Goal: Task Accomplishment & Management: Manage account settings

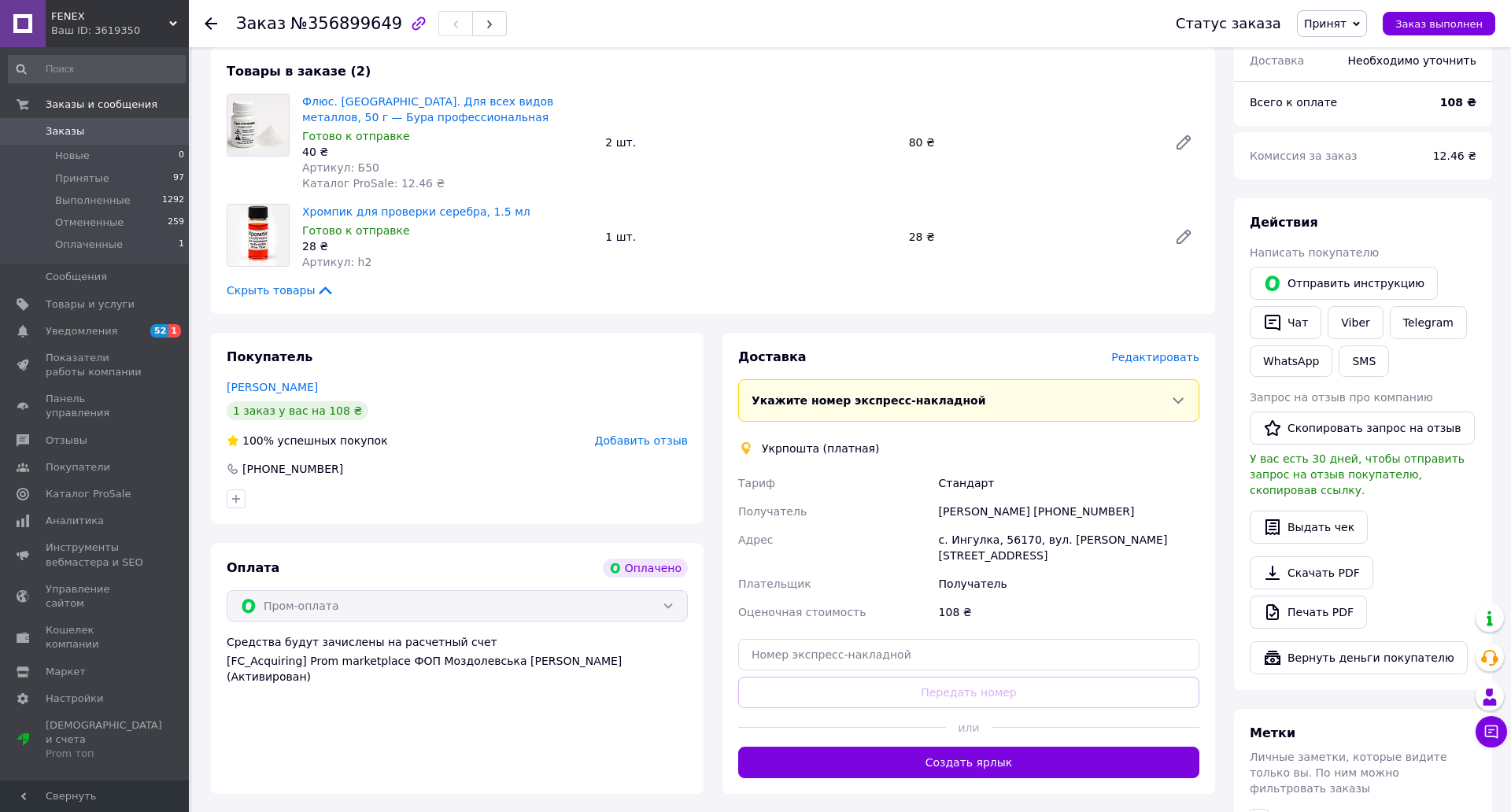
scroll to position [262, 0]
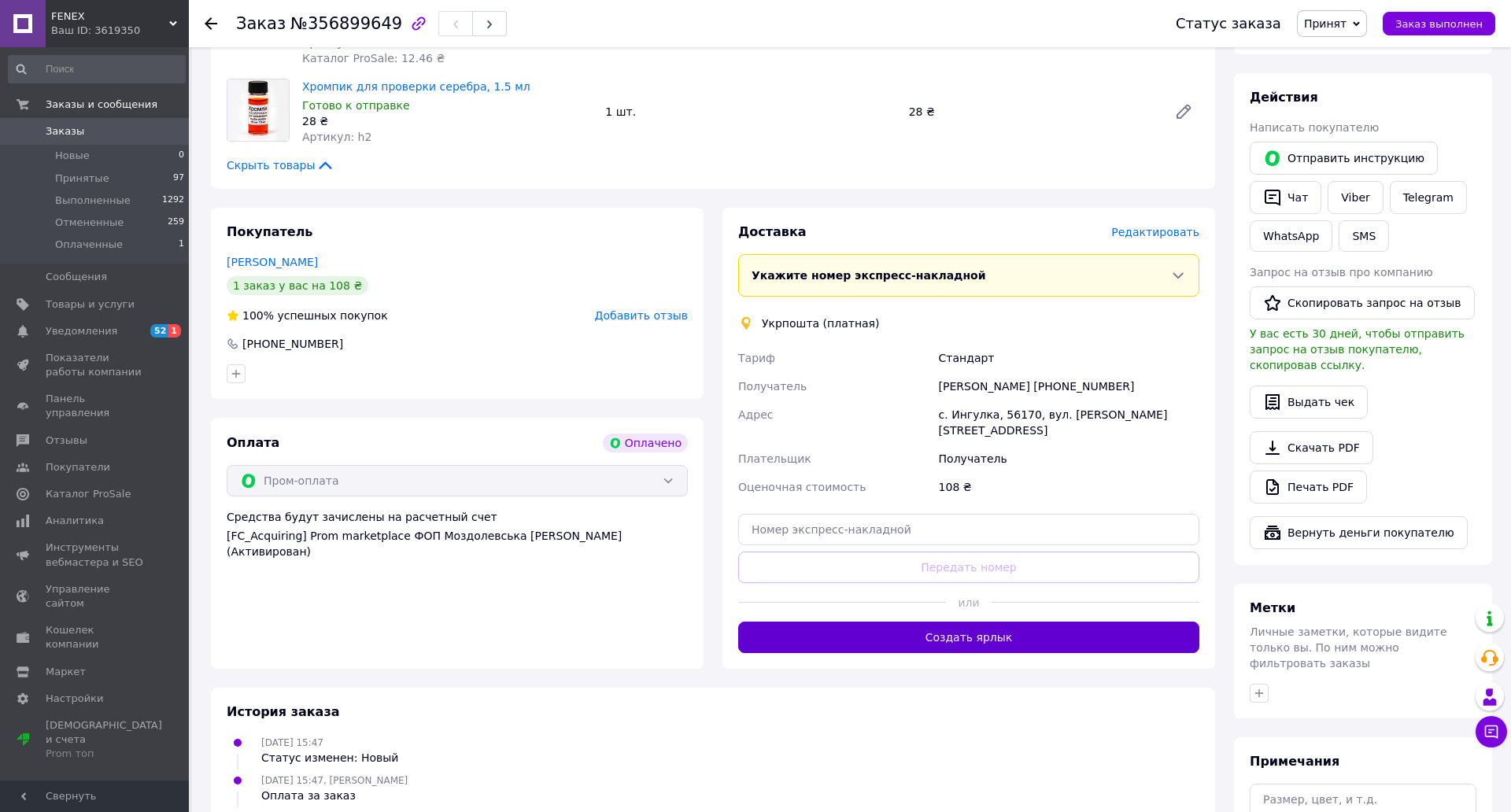
click at [1073, 623] on button "Создать ярлык" at bounding box center [969, 638] width 461 height 32
click at [96, 134] on span "Заказы" at bounding box center [95, 131] width 100 height 14
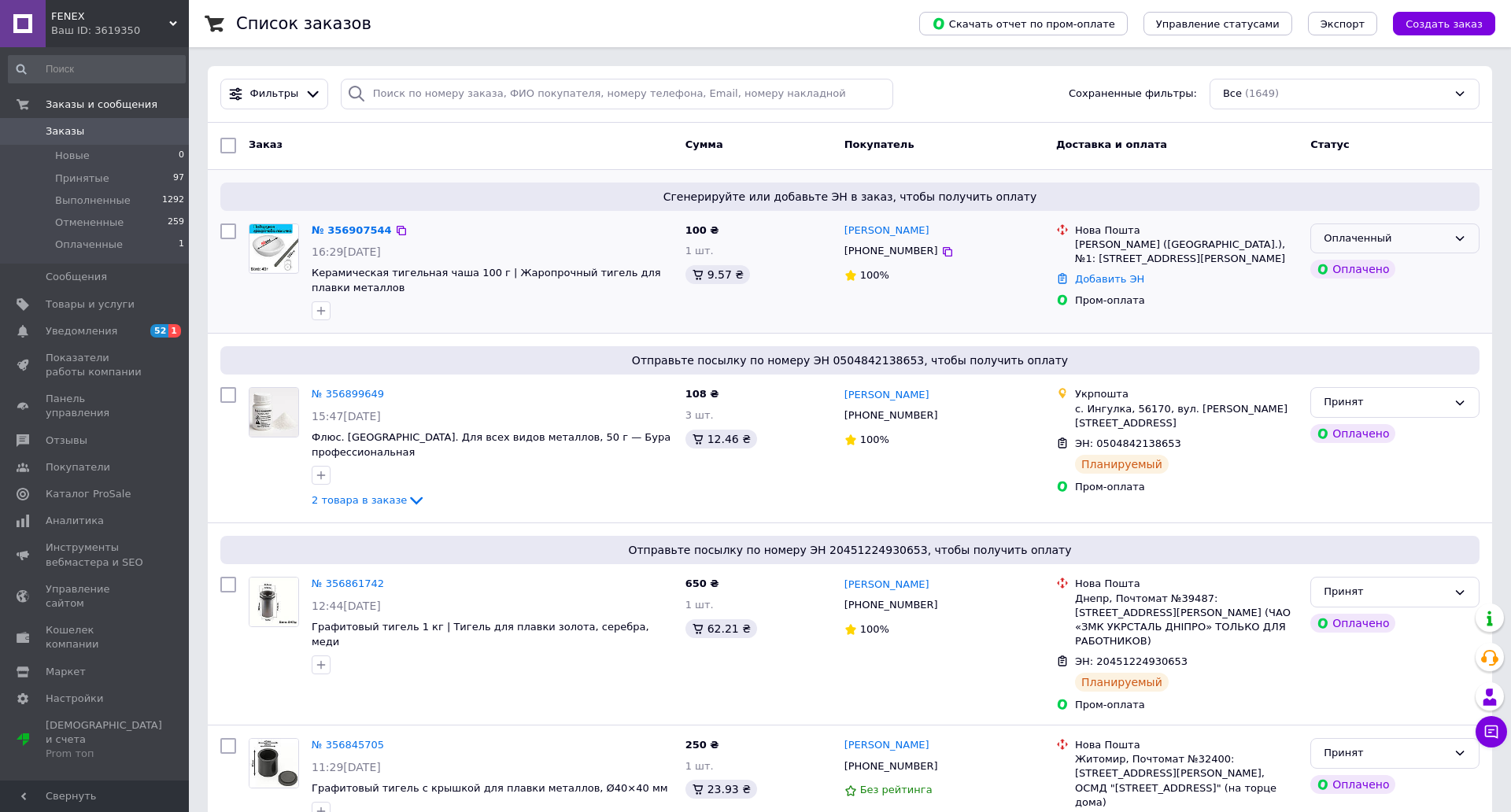
click at [1447, 237] on div "Оплаченный" at bounding box center [1385, 238] width 123 height 17
click at [1478, 264] on li "Принят" at bounding box center [1395, 271] width 167 height 29
click at [329, 224] on link "№ 356907544" at bounding box center [351, 230] width 80 height 12
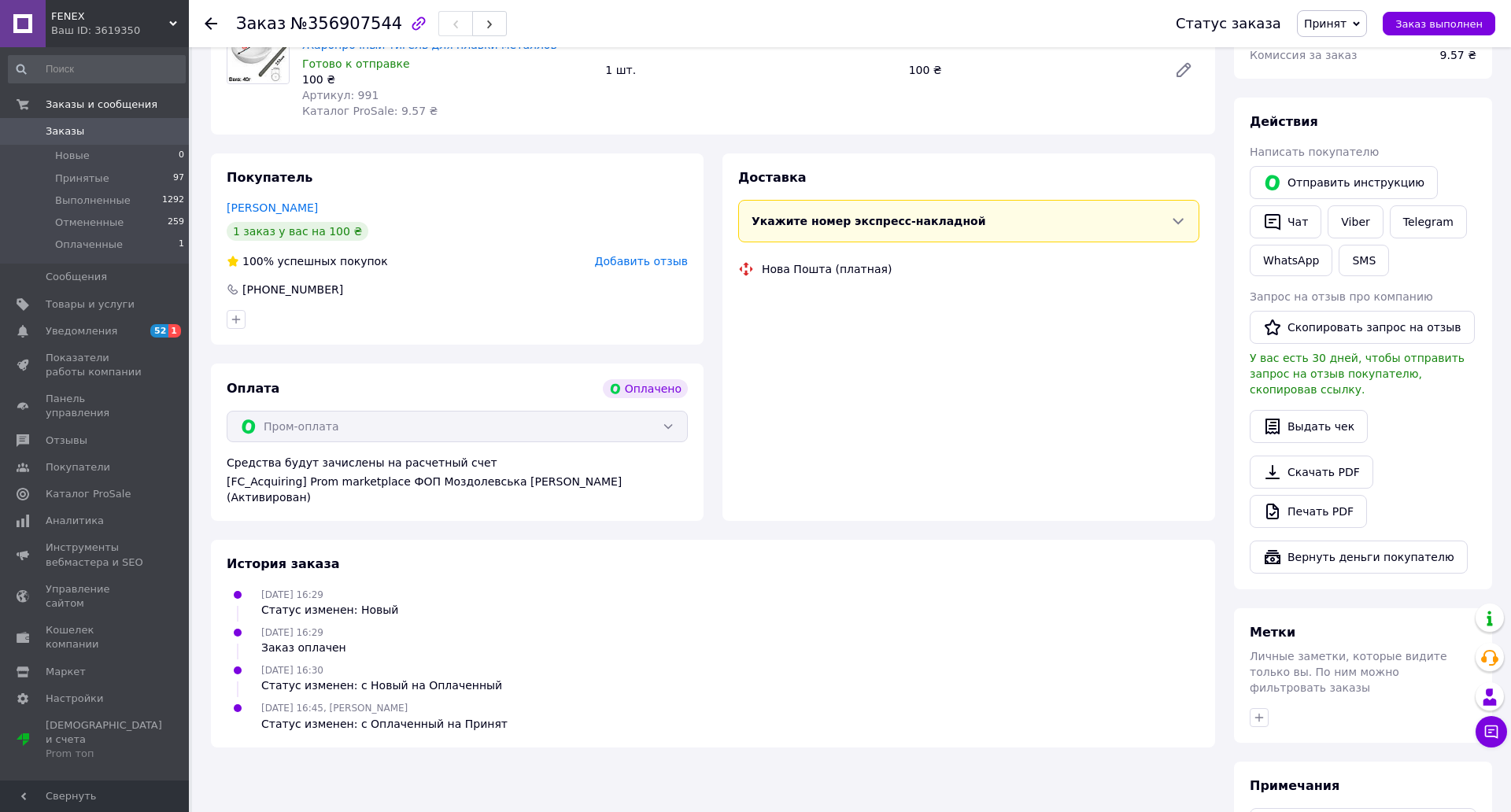
scroll to position [262, 0]
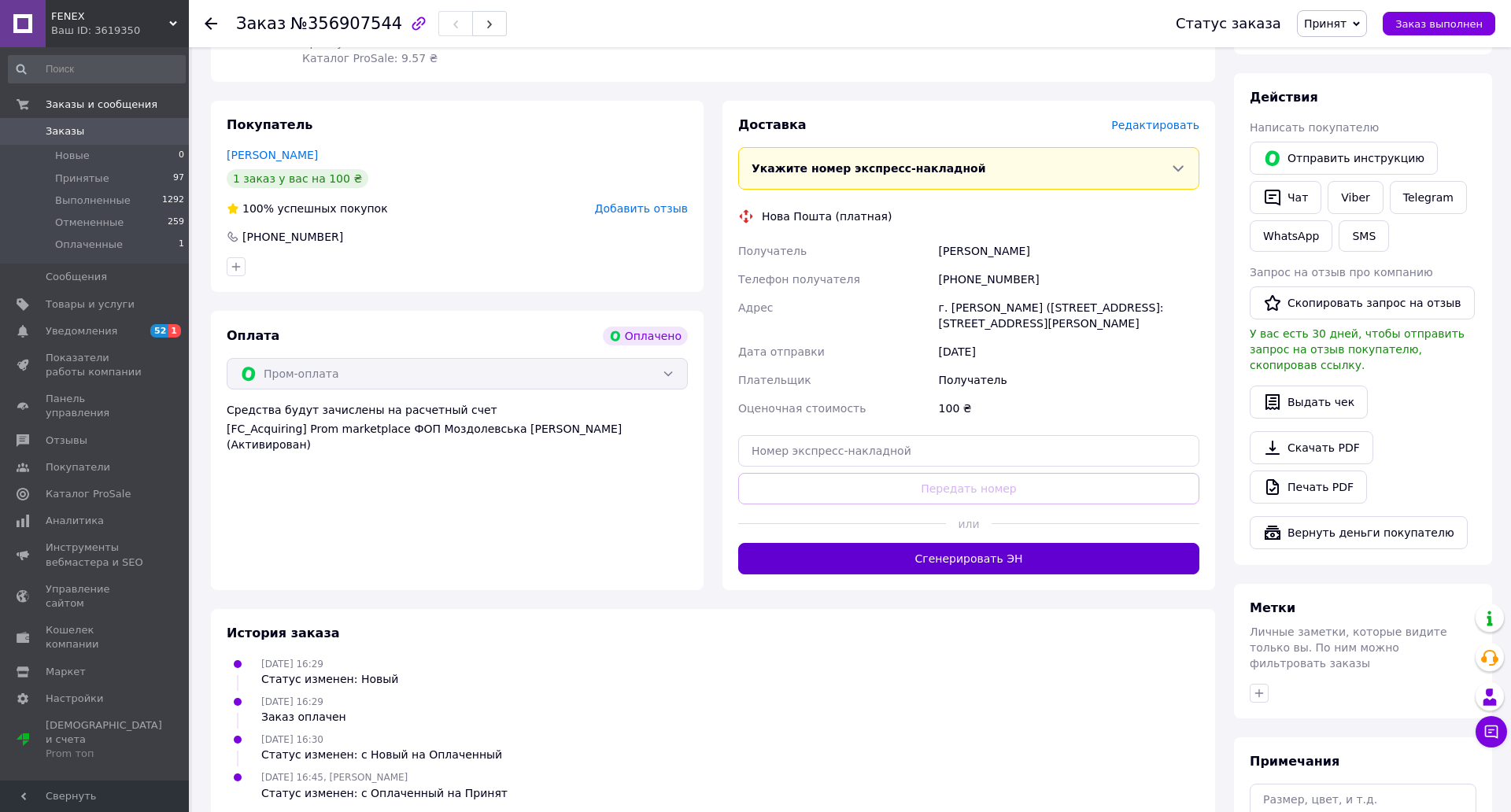
click at [1090, 545] on button "Сгенерировать ЭН" at bounding box center [969, 559] width 461 height 32
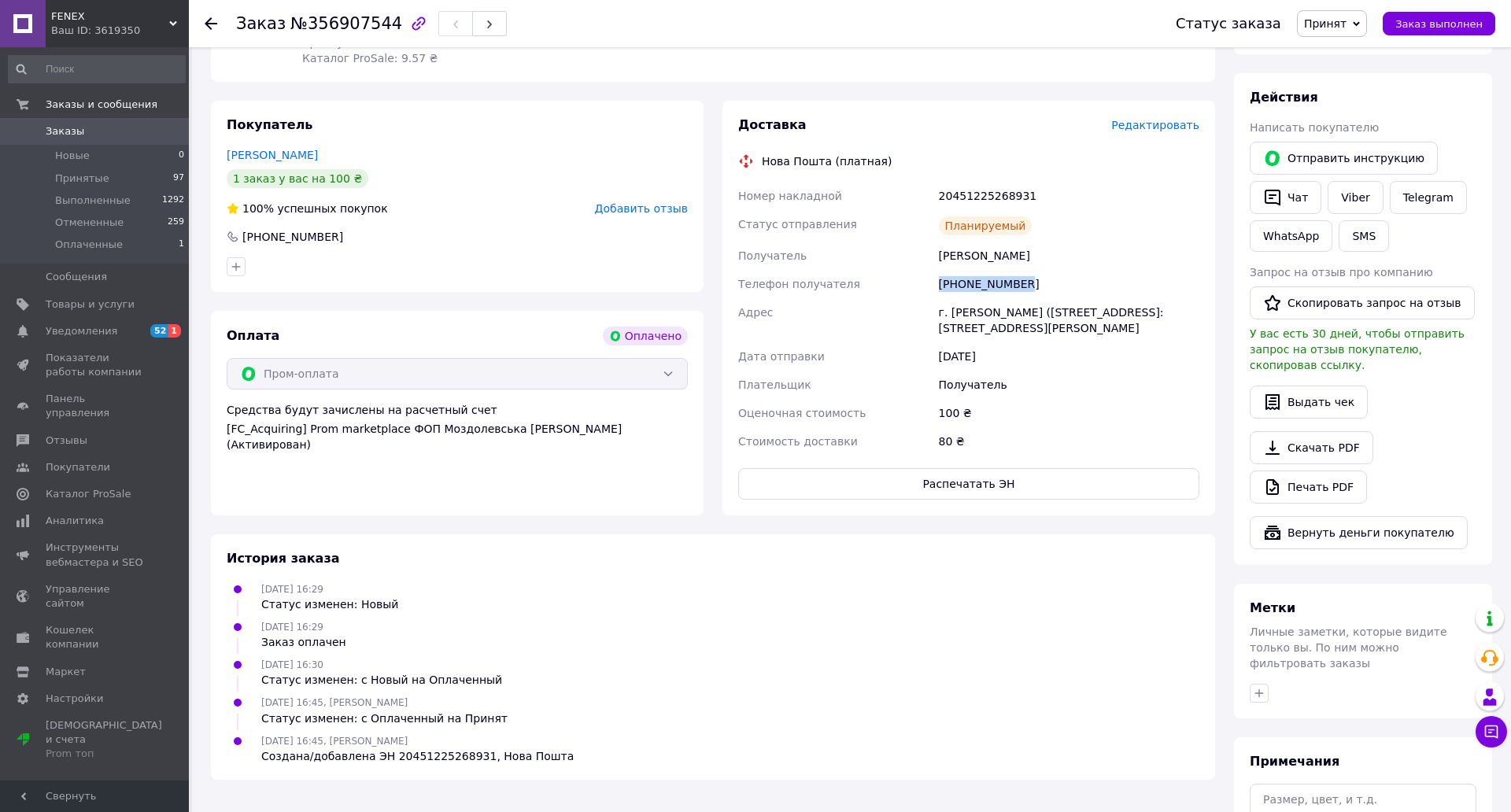
drag, startPoint x: 1126, startPoint y: 284, endPoint x: 1021, endPoint y: 290, distance: 105.2
click at [1021, 290] on div "Номер накладной 20451225268931 Статус отправления Планируемый Получатель [PERSO…" at bounding box center [969, 318] width 468 height 274
copy div "Телефон получателя [PHONE_NUMBER]"
click at [1110, 201] on div "20451225268931" at bounding box center [1069, 196] width 267 height 29
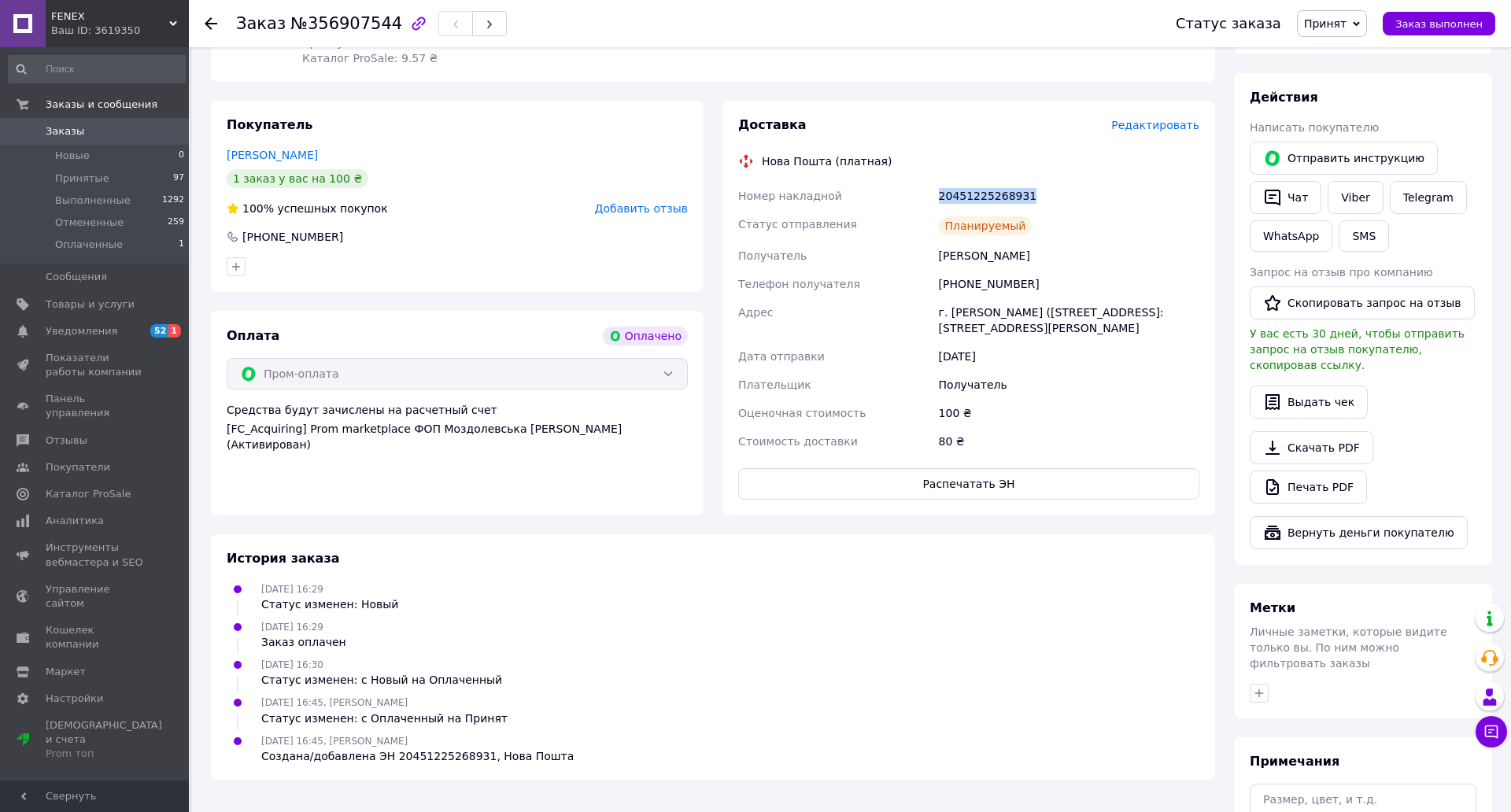
copy div "20451225268931"
click at [124, 129] on span "Заказы" at bounding box center [95, 131] width 100 height 14
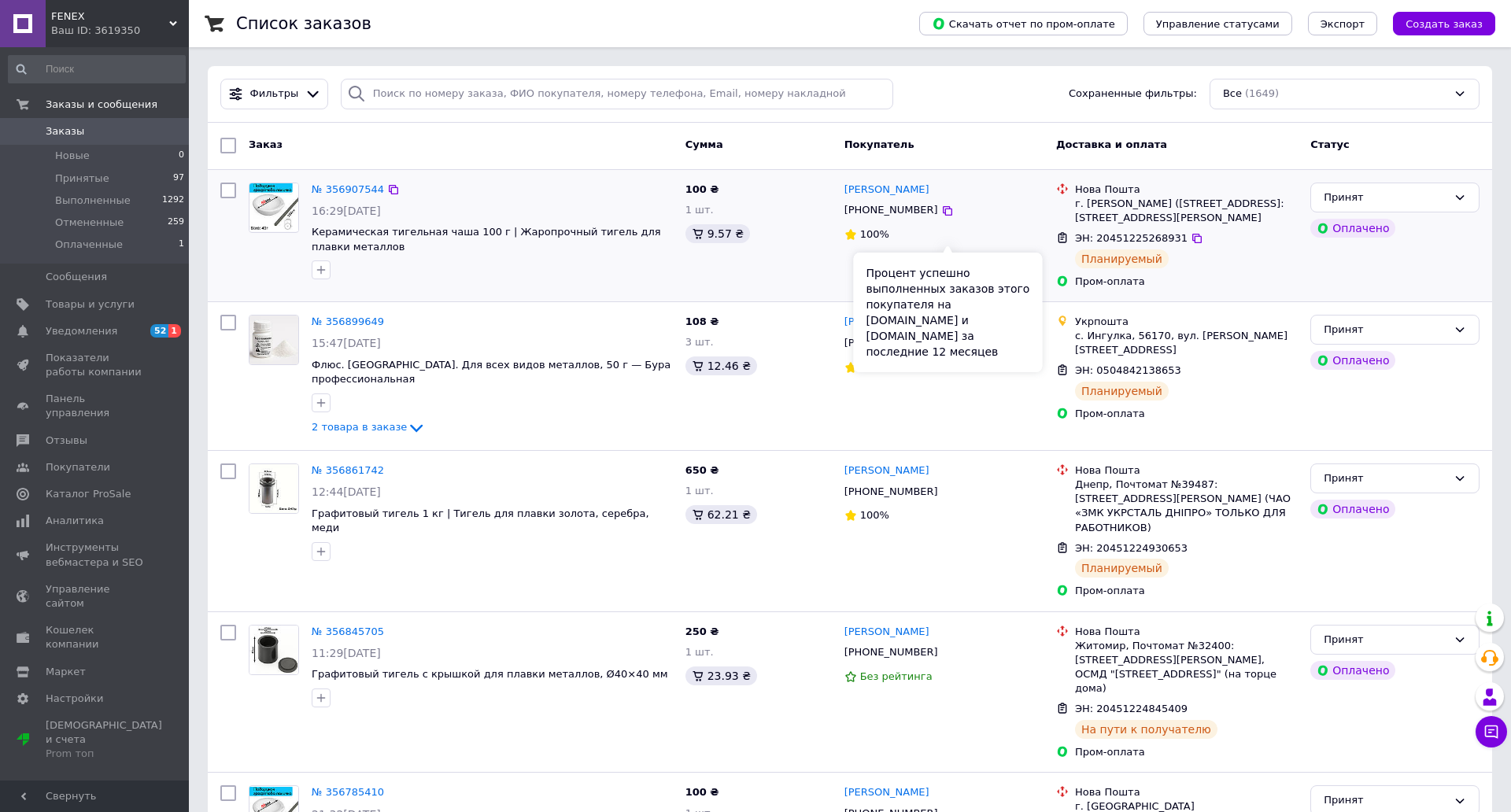
click at [957, 211] on div "№ 356907544 16:29[DATE] Керамическая тигельная чаша 100 г | Жаропрочный тигель …" at bounding box center [850, 235] width 1284 height 131
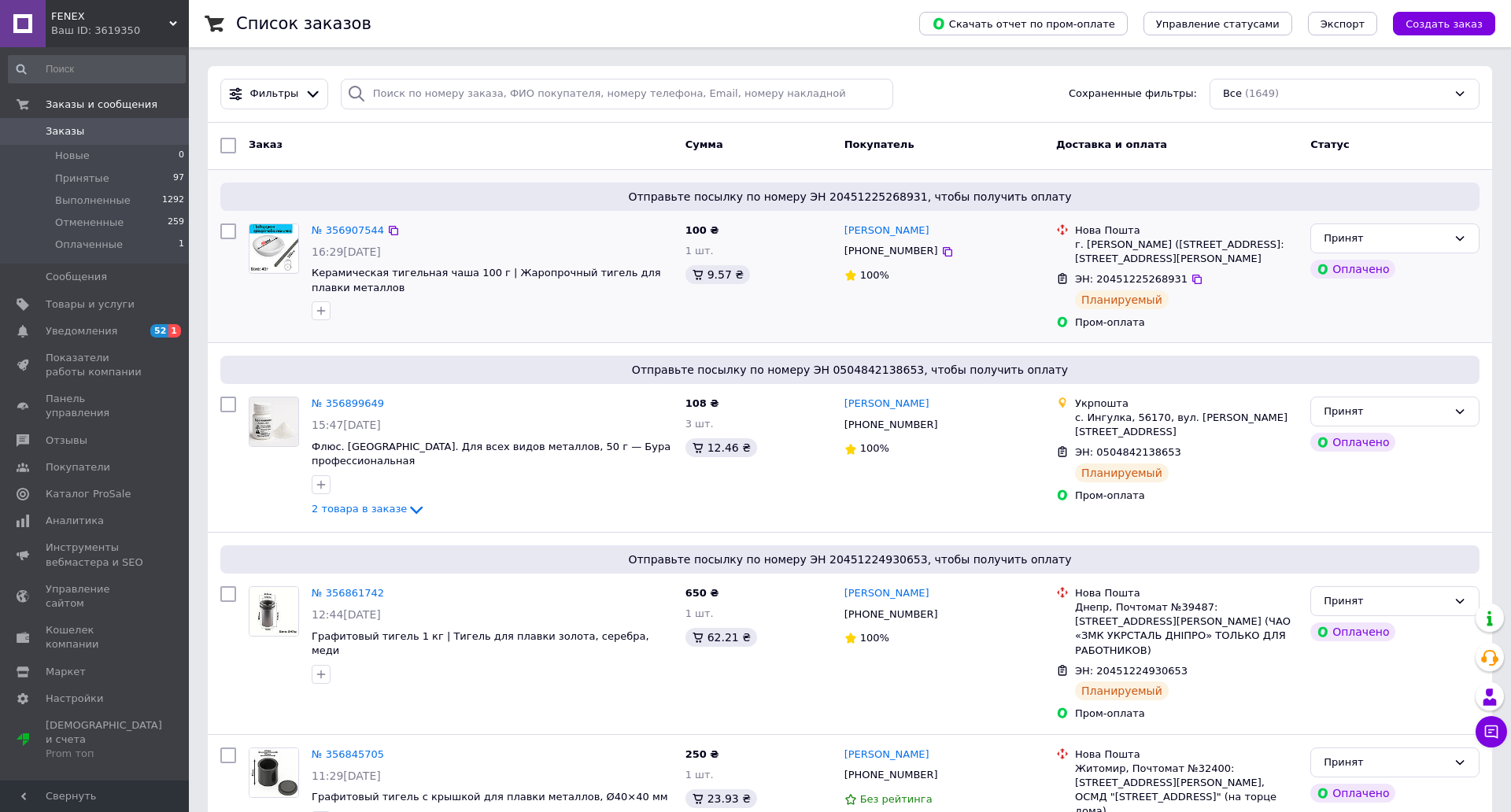
click at [938, 249] on span "[PHONE_NUMBER]" at bounding box center [891, 250] width 94 height 12
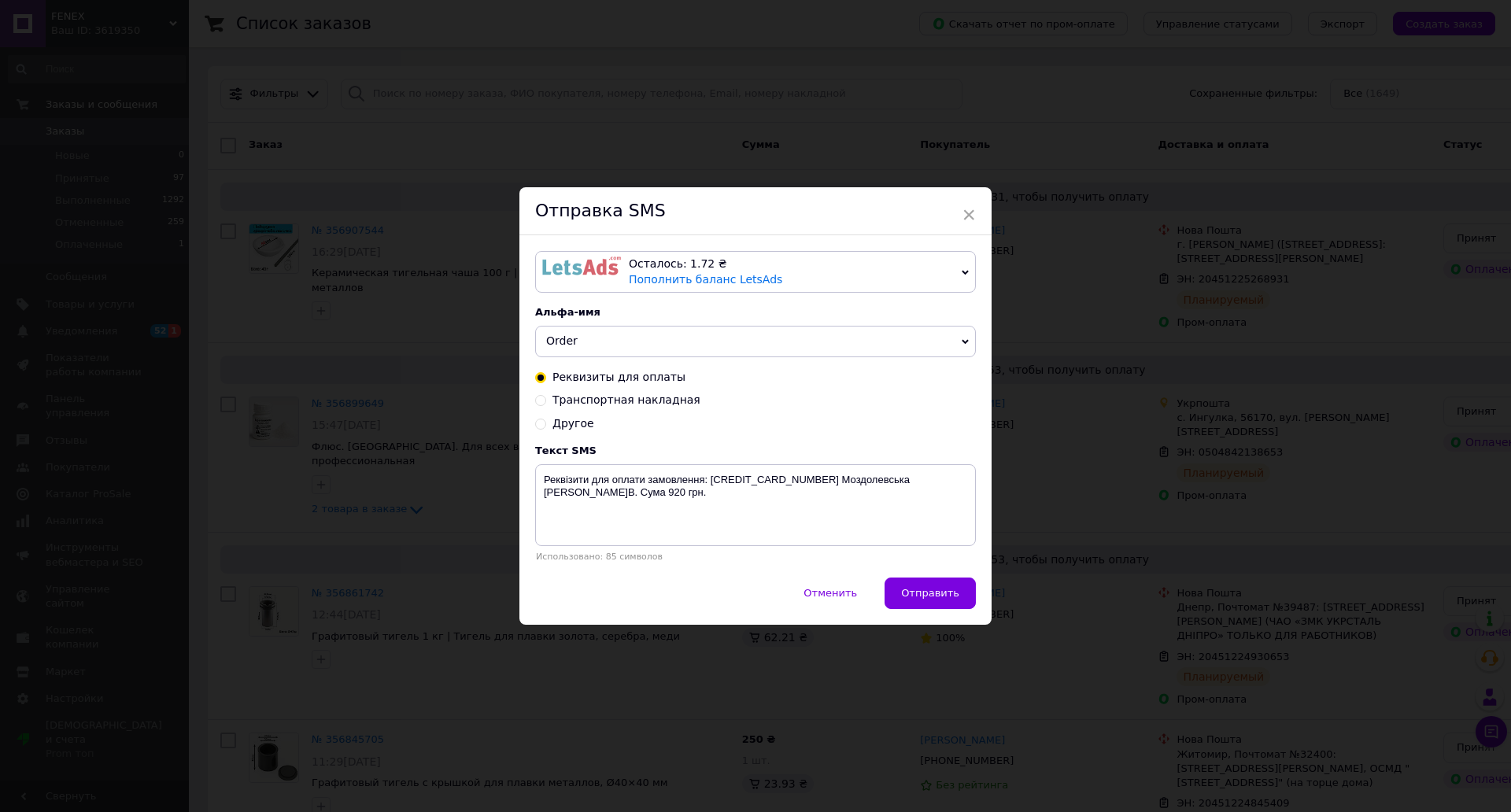
click at [697, 404] on span "Транспортная накладная" at bounding box center [627, 400] width 148 height 13
click at [546, 404] on input "Транспортная накладная" at bounding box center [541, 399] width 11 height 11
radio input "true"
radio input "false"
click at [809, 490] on textarea "Дякуємо за замовлення, накладна XXXXXXXXXXXXXX. Наш телефон:[PHONE_NUMBER]. [DO…" at bounding box center [755, 505] width 440 height 82
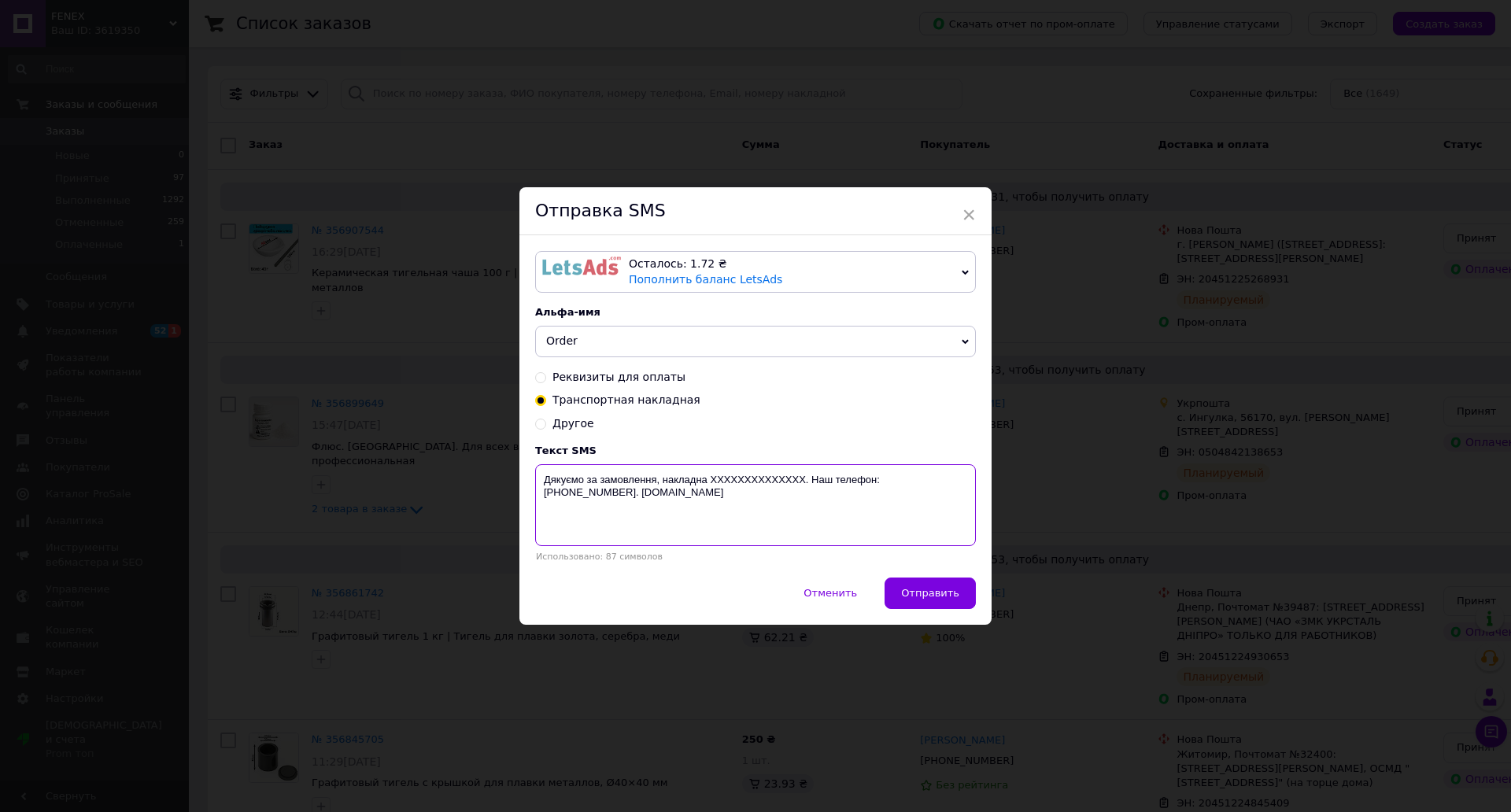
click at [809, 490] on textarea "Дякуємо за замовлення, накладна XXXXXXXXXXXXXX. Наш телефон:[PHONE_NUMBER]. [DO…" at bounding box center [755, 505] width 440 height 82
paste textarea "20451225268931"
drag, startPoint x: 624, startPoint y: 488, endPoint x: 767, endPoint y: 548, distance: 155.1
click at [767, 546] on textarea "Дякуємо за замовлення, накладна [PHONE_NUMBER]. Наш телефон:[PHONE_NUMBER]. [DO…" at bounding box center [755, 505] width 440 height 82
type textarea "Дякуємо за замовлення, накладна [PHONE_NUMBER]. Наш телефон:[PHONE_NUMBER]. [DO…"
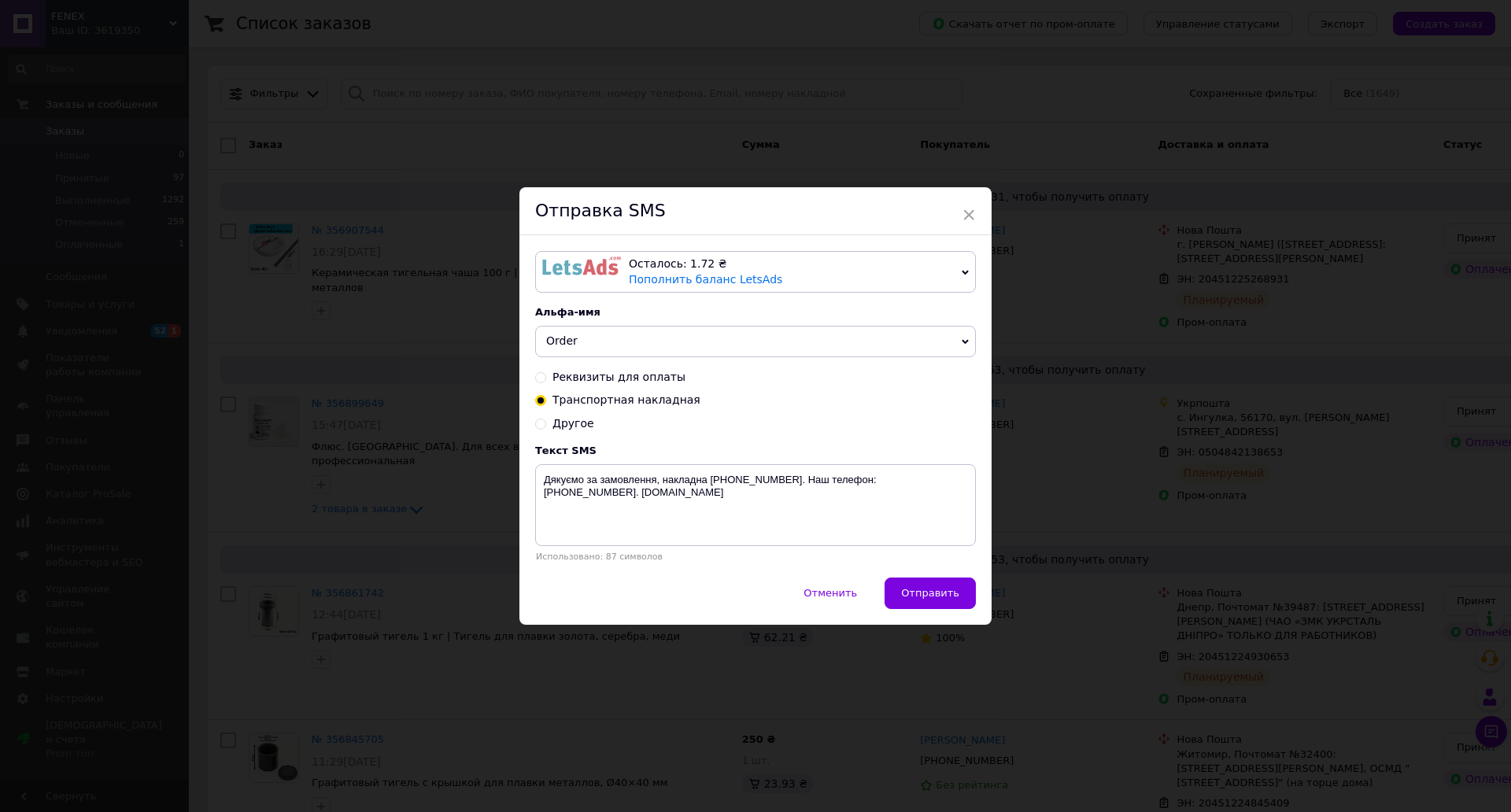
drag, startPoint x: 1052, startPoint y: 221, endPoint x: 1260, endPoint y: 2, distance: 302.0
click at [976, 221] on span "×" at bounding box center [969, 215] width 14 height 27
